Goal: Navigation & Orientation: Find specific page/section

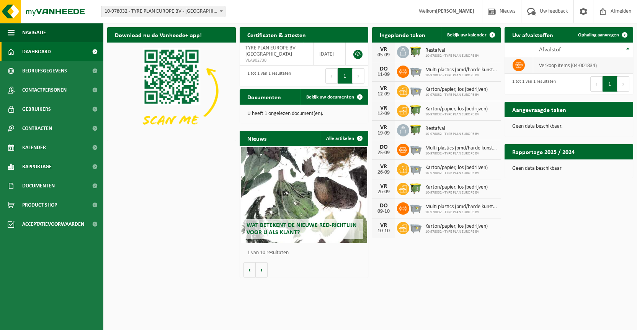
click at [563, 65] on td "verkoop items (04-001834)" at bounding box center [583, 65] width 100 height 16
click at [517, 65] on icon at bounding box center [519, 65] width 8 height 8
click at [519, 65] on icon at bounding box center [519, 65] width 8 height 8
click at [551, 65] on td "verkoop items (04-001834)" at bounding box center [583, 65] width 100 height 16
click at [37, 48] on span "Dashboard" at bounding box center [36, 51] width 29 height 19
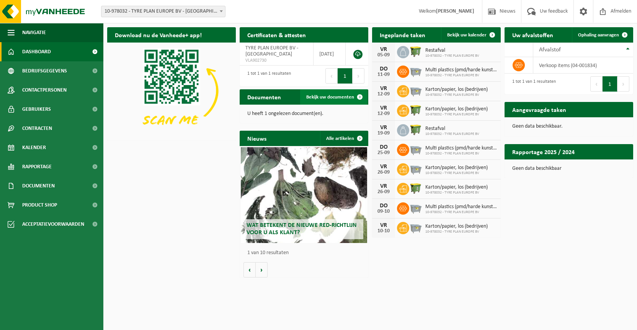
click at [319, 98] on span "Bekijk uw documenten" at bounding box center [330, 97] width 48 height 5
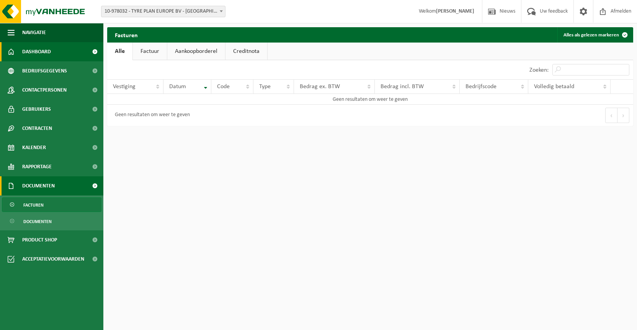
click at [34, 51] on span "Dashboard" at bounding box center [36, 51] width 29 height 19
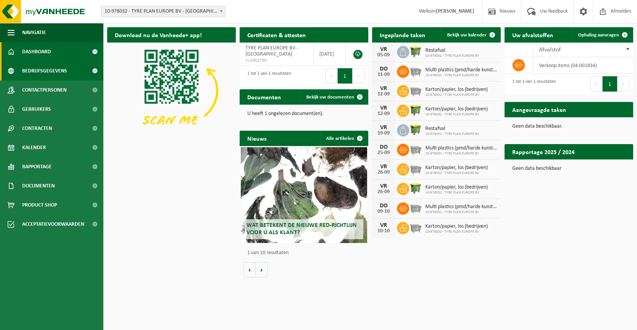
click at [46, 67] on span "Bedrijfsgegevens" at bounding box center [44, 70] width 45 height 19
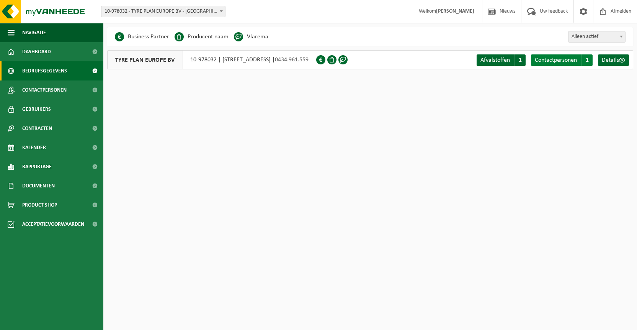
click at [569, 62] on span "Contactpersonen" at bounding box center [556, 60] width 42 height 6
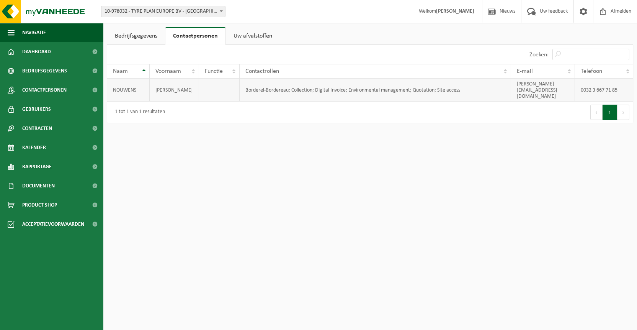
click at [164, 83] on td "[PERSON_NAME]" at bounding box center [174, 89] width 49 height 23
click at [129, 84] on td "NOUWENS" at bounding box center [128, 89] width 42 height 23
click at [44, 105] on span "Gebruikers" at bounding box center [36, 109] width 29 height 19
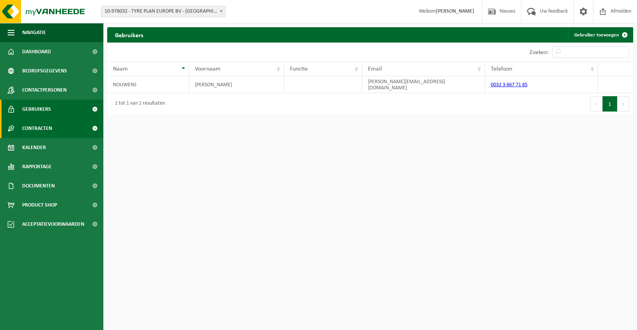
click at [38, 130] on span "Contracten" at bounding box center [37, 128] width 30 height 19
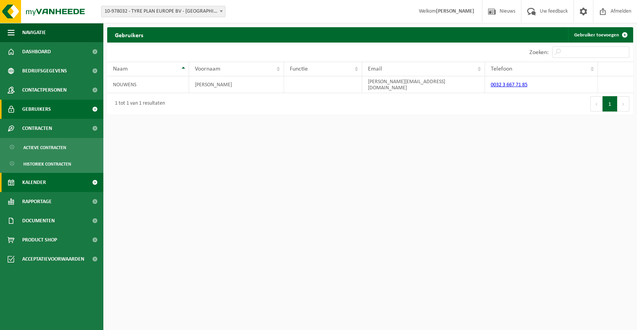
click at [37, 182] on span "Kalender" at bounding box center [34, 182] width 24 height 19
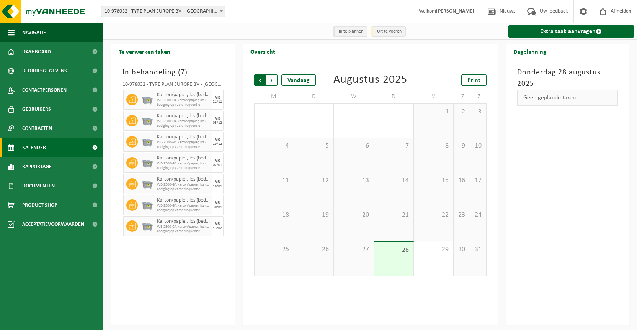
click at [271, 82] on span "Volgende" at bounding box center [271, 79] width 11 height 11
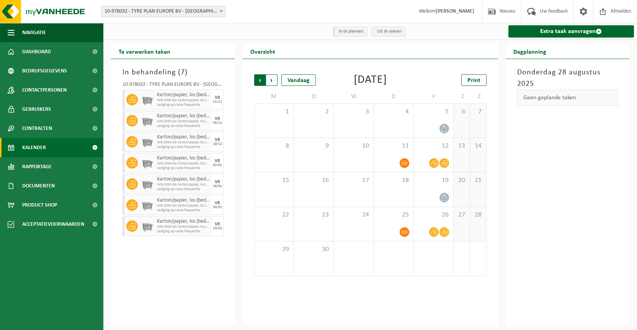
click at [275, 80] on span "Volgende" at bounding box center [271, 79] width 11 height 11
click at [261, 81] on span "Vorige" at bounding box center [259, 79] width 11 height 11
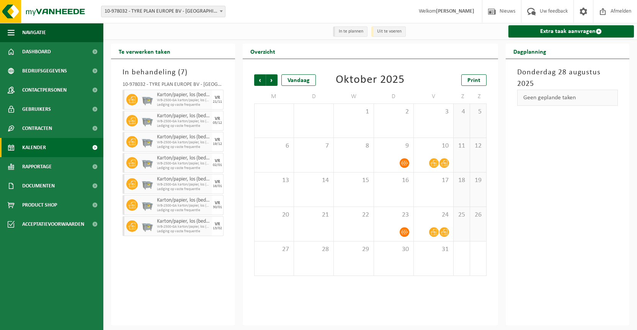
click at [261, 81] on span "Vorige" at bounding box center [259, 79] width 11 height 11
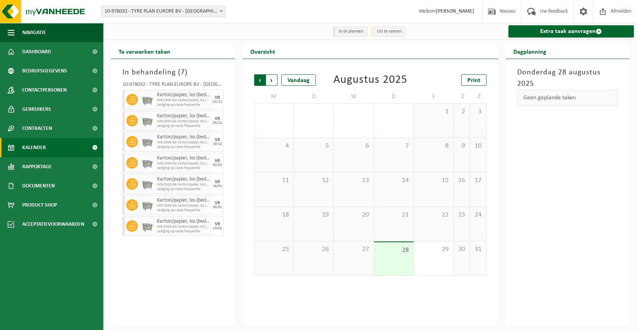
click at [273, 80] on span "Volgende" at bounding box center [271, 79] width 11 height 11
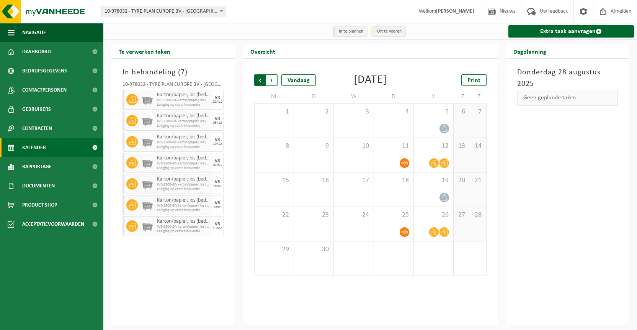
click at [272, 79] on span "Volgende" at bounding box center [271, 79] width 11 height 11
click at [261, 81] on span "Vorige" at bounding box center [259, 79] width 11 height 11
click at [448, 133] on span at bounding box center [445, 129] width 10 height 10
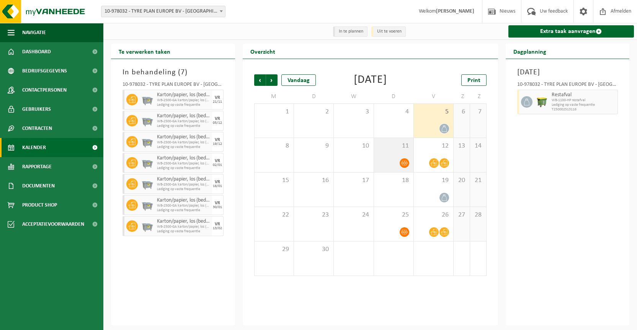
click at [406, 166] on icon at bounding box center [404, 163] width 7 height 7
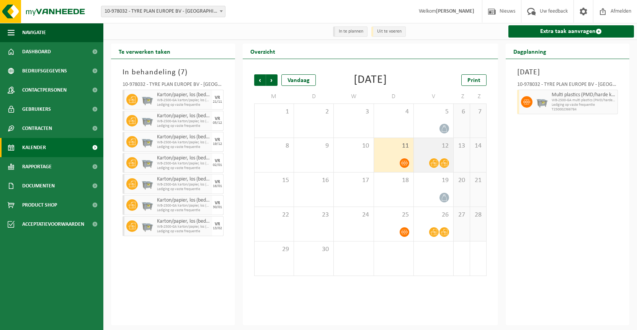
click at [435, 166] on icon at bounding box center [434, 163] width 7 height 7
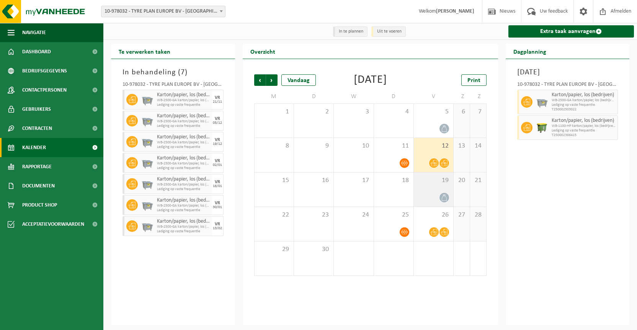
click at [444, 201] on icon at bounding box center [444, 197] width 7 height 7
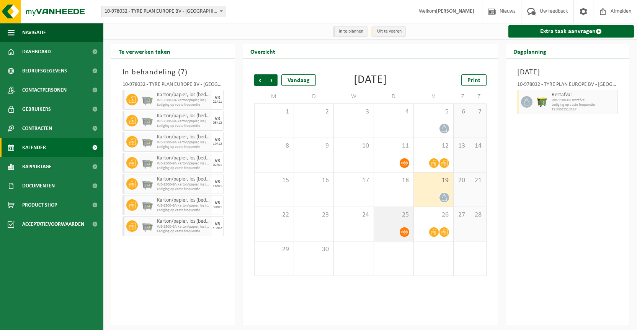
click at [402, 235] on icon at bounding box center [404, 232] width 7 height 7
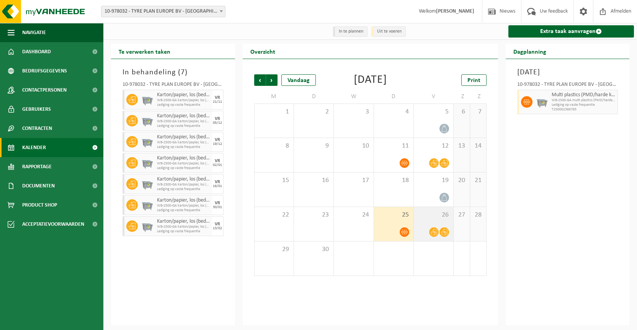
click at [438, 237] on div at bounding box center [434, 232] width 10 height 10
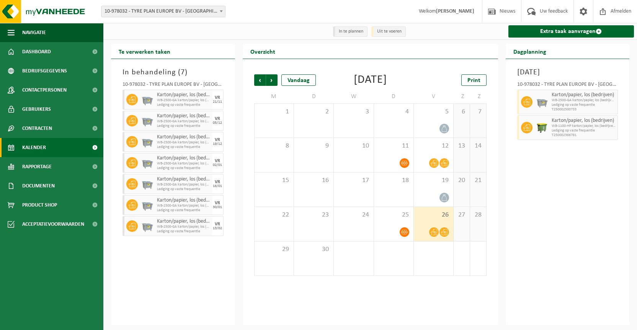
click at [552, 178] on div "[DATE] 10-978032 - TYRE PLAN EUROPE BV - KALMTHOUT Karton/papier, los (bedrijve…" at bounding box center [568, 192] width 124 height 266
click at [444, 166] on icon at bounding box center [444, 163] width 7 height 7
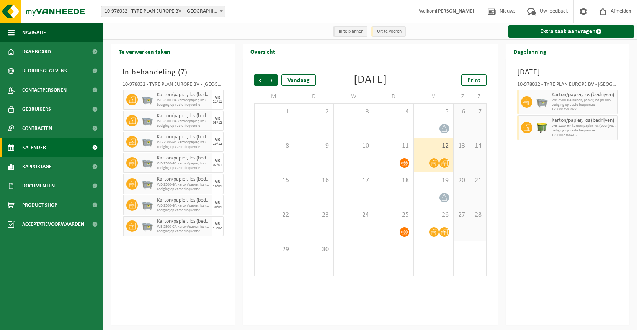
click at [444, 166] on icon at bounding box center [444, 163] width 7 height 7
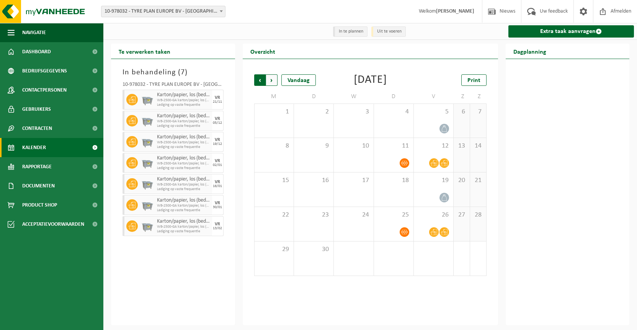
click at [274, 84] on span "Volgende" at bounding box center [271, 79] width 11 height 11
click at [258, 82] on span "Vorige" at bounding box center [259, 79] width 11 height 11
click at [475, 79] on span "Print" at bounding box center [473, 80] width 13 height 6
